Goal: Transaction & Acquisition: Download file/media

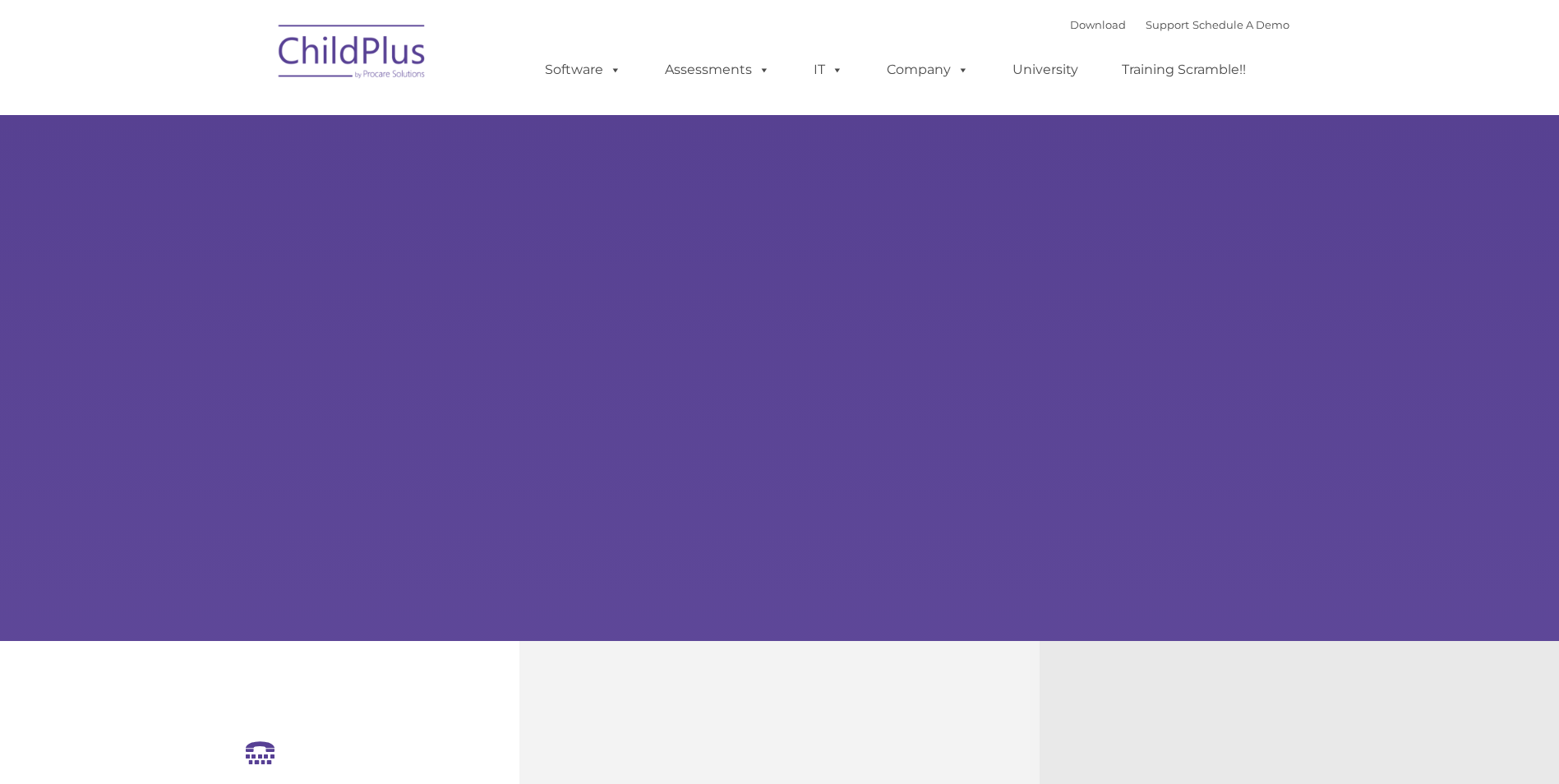
select select "MEDIUM"
type input ""
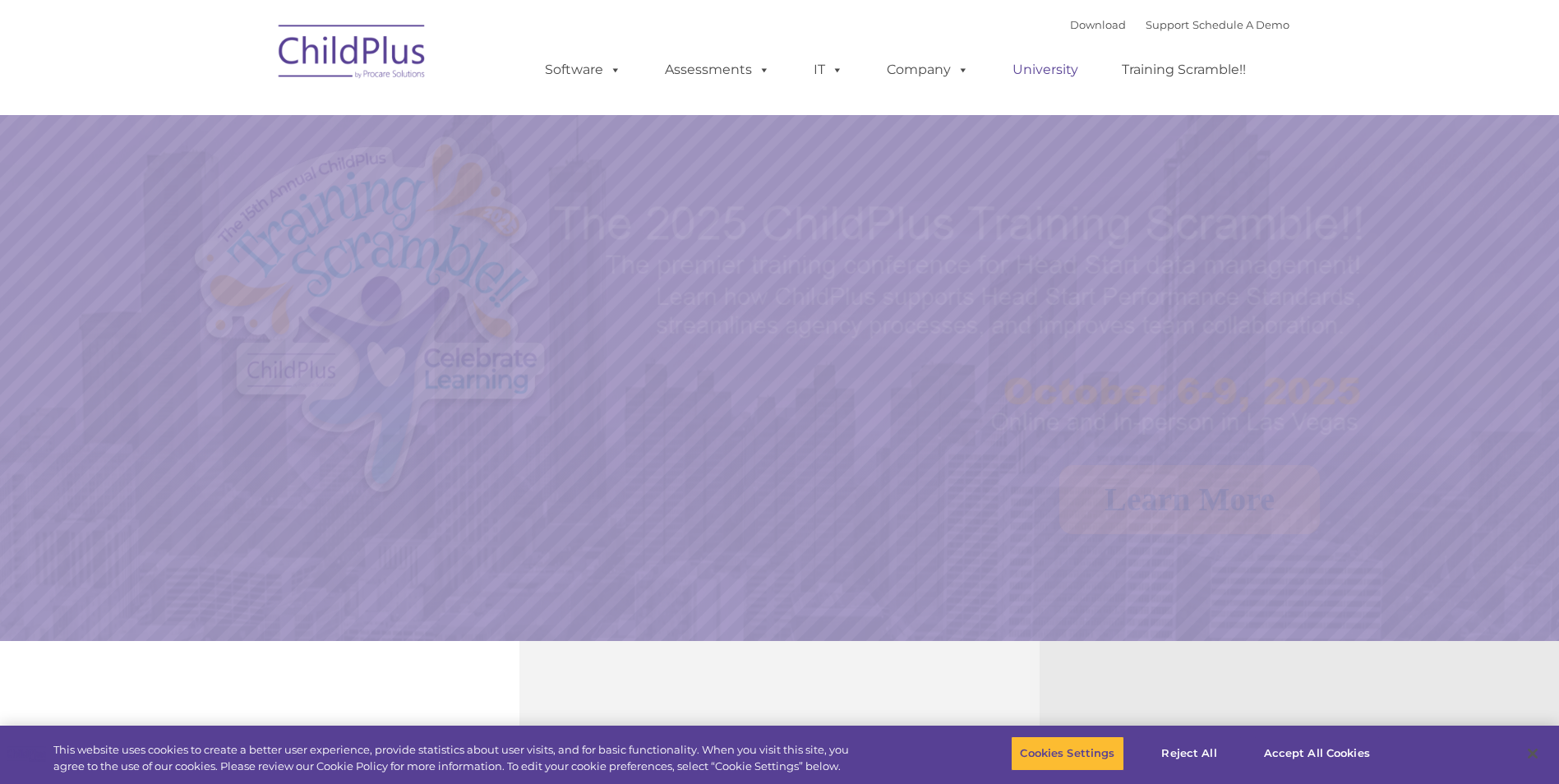
select select "MEDIUM"
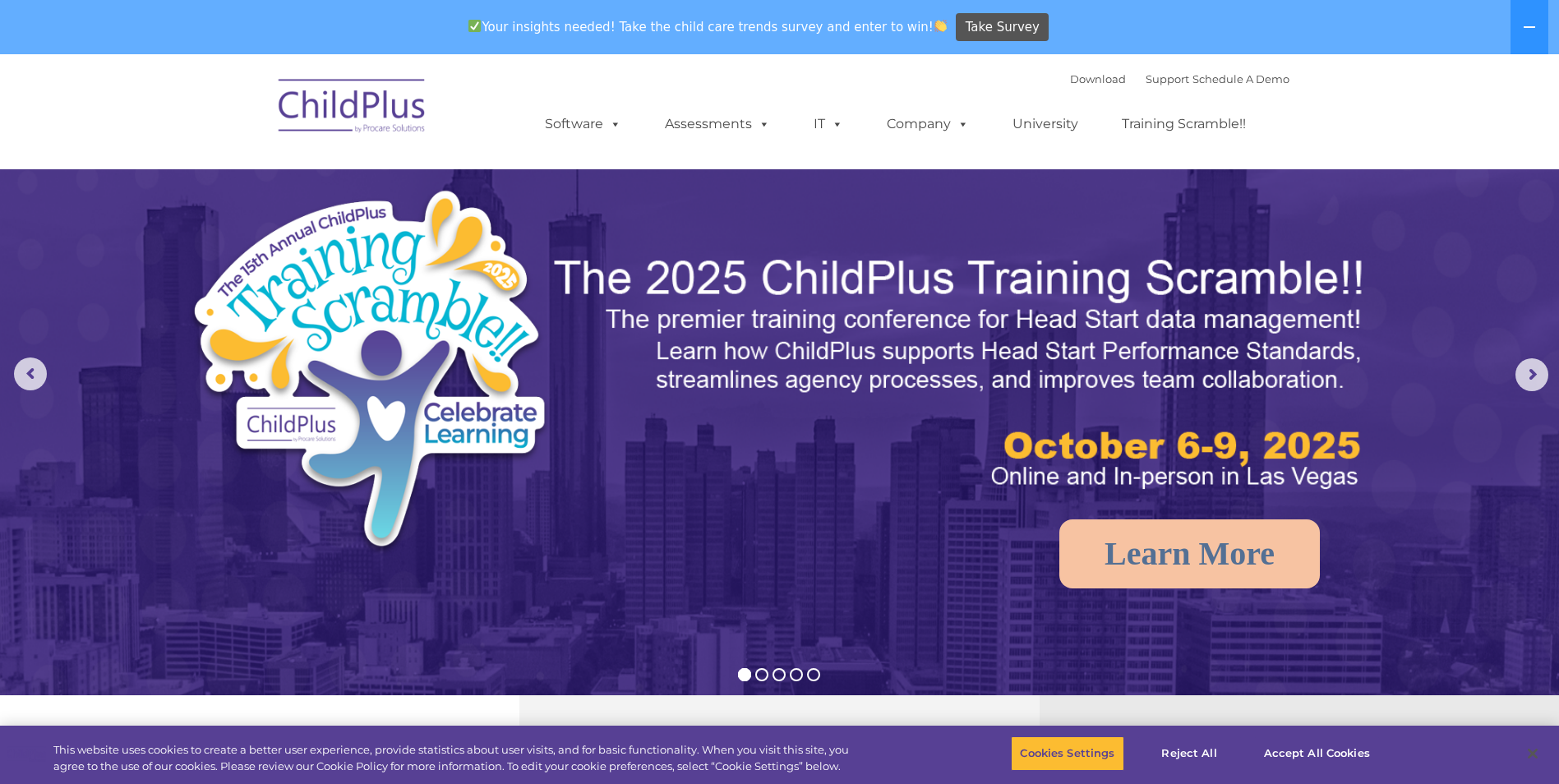
click at [1078, 70] on div "Download Support | Schedule A Demo " at bounding box center [1180, 79] width 219 height 25
click at [1077, 72] on link "Download" at bounding box center [1098, 79] width 56 height 13
